Goal: Find specific page/section: Find specific page/section

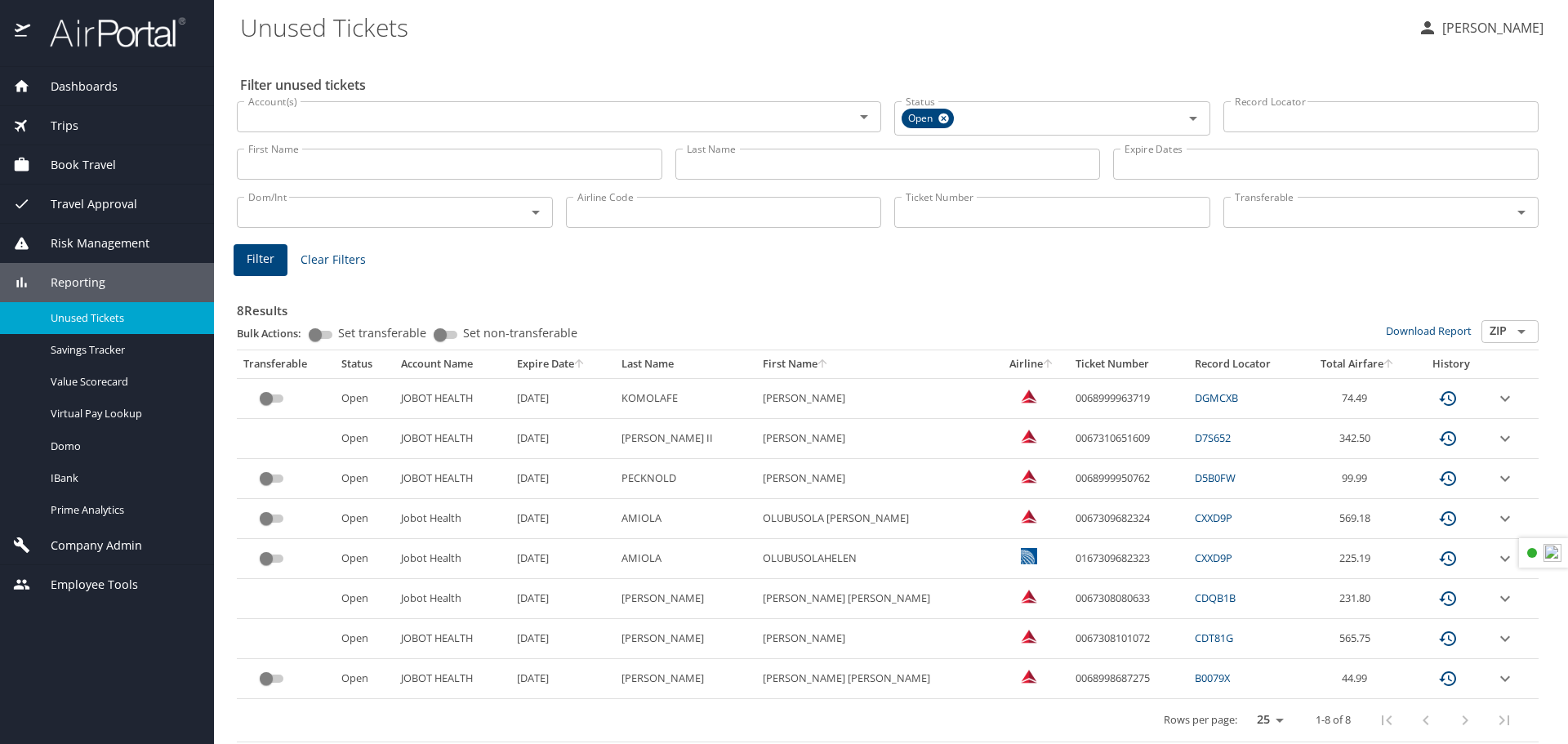
click at [84, 169] on span "Book Travel" at bounding box center [72, 165] width 86 height 18
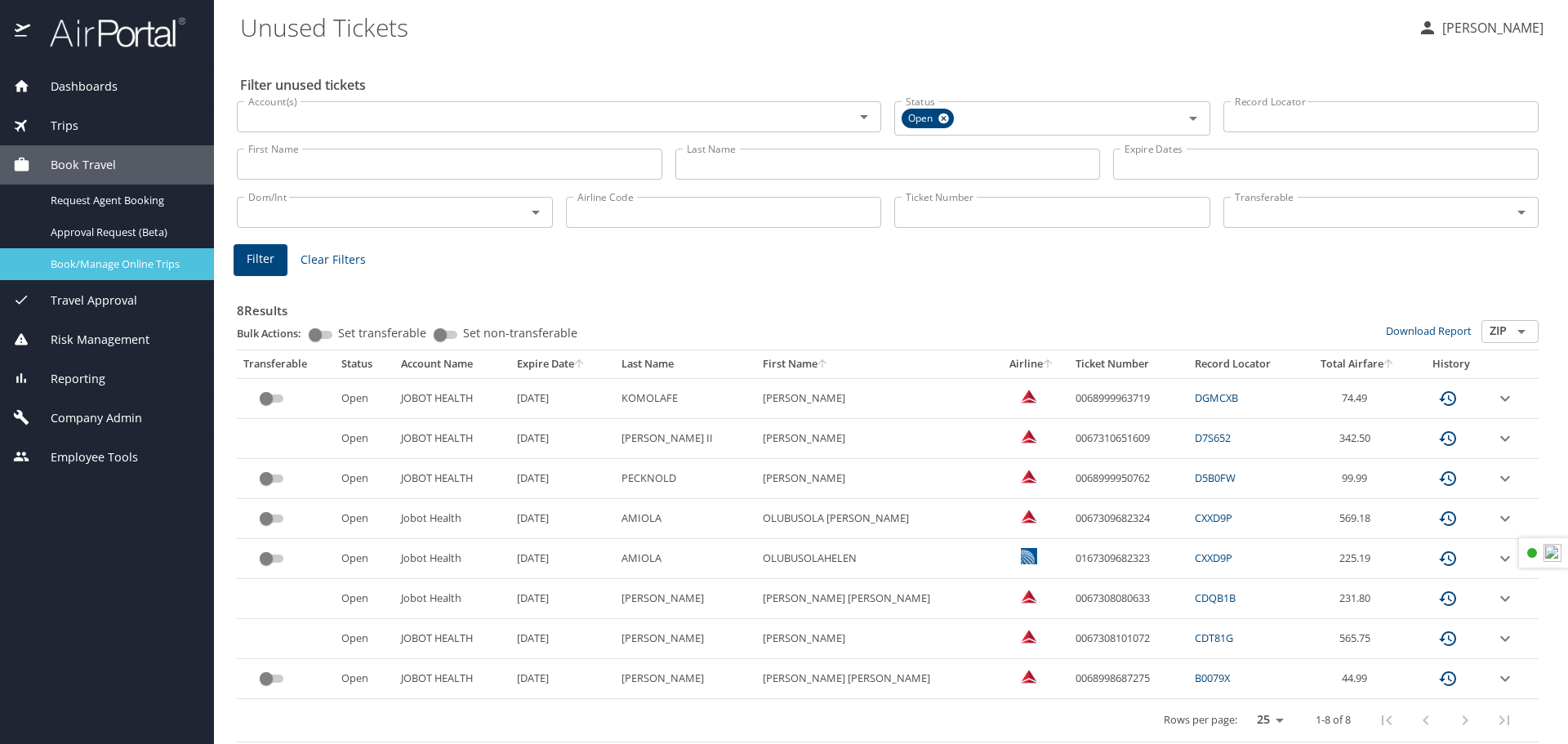
click at [86, 271] on span "Book/Manage Online Trips" at bounding box center [122, 264] width 144 height 16
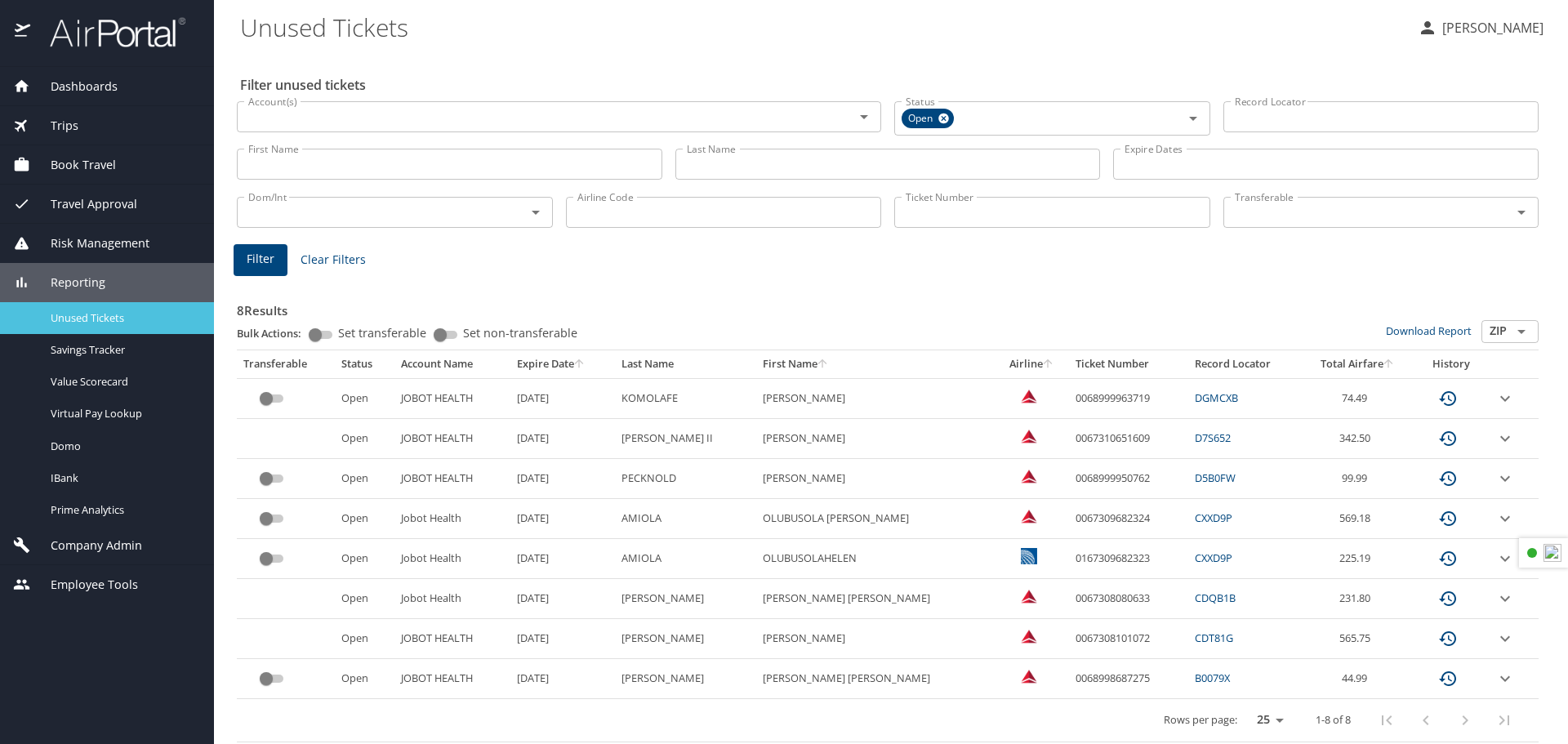
click at [79, 316] on span "Unused Tickets" at bounding box center [122, 318] width 144 height 16
click at [61, 546] on span "Company Admin" at bounding box center [86, 546] width 112 height 18
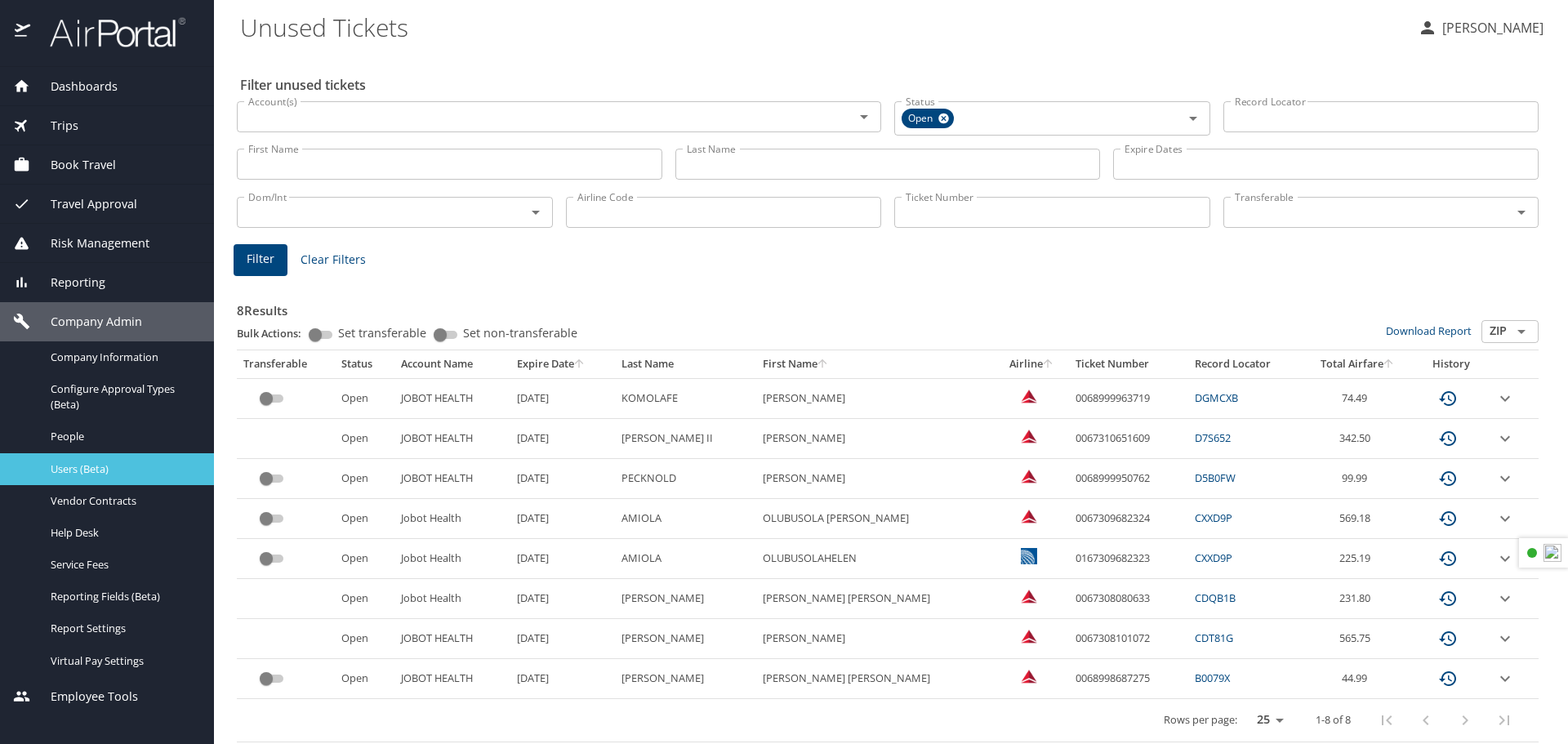
click at [118, 479] on link "Users (Beta)" at bounding box center [107, 469] width 214 height 32
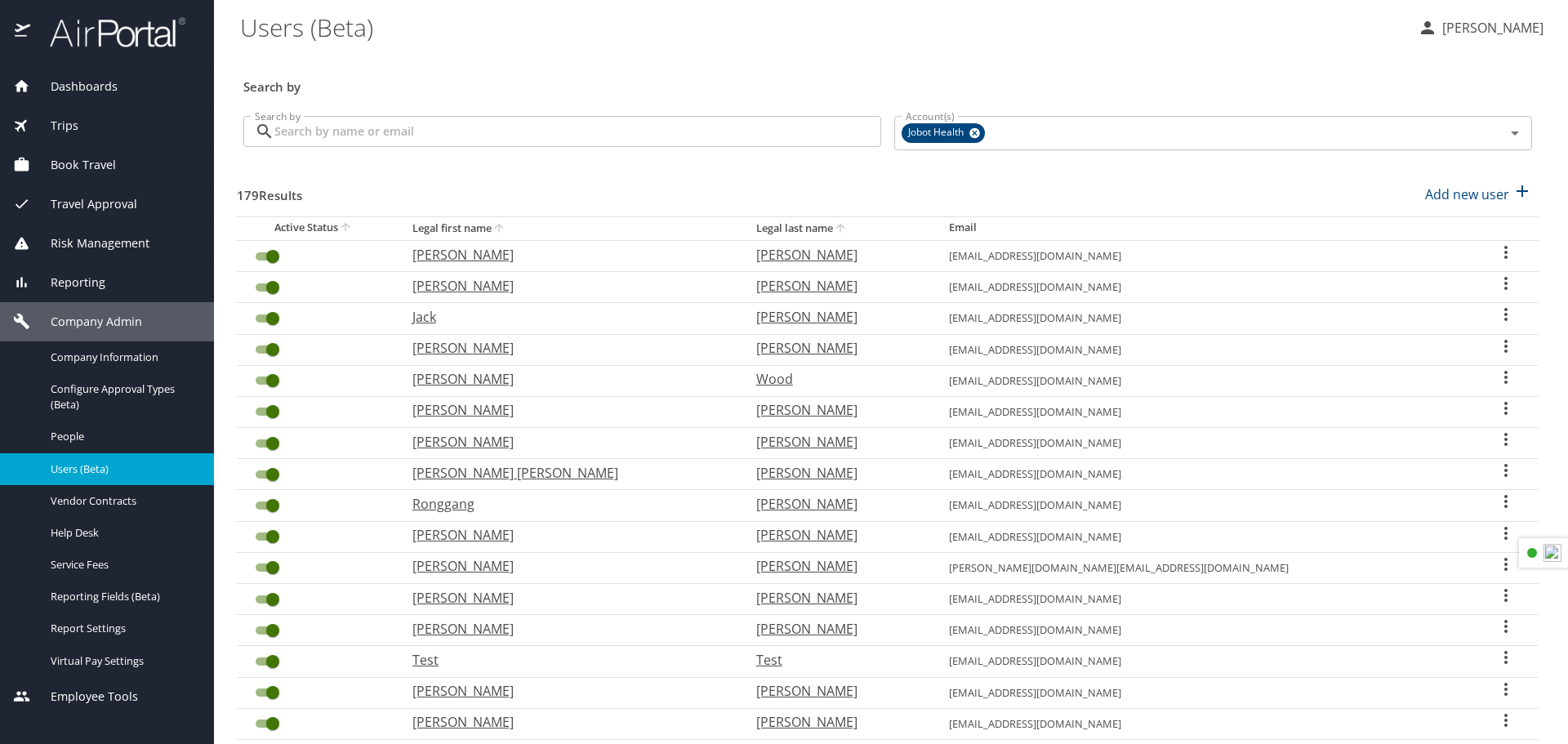
click at [1156, 61] on div "Search by" at bounding box center [887, 75] width 1302 height 54
